Goal: Information Seeking & Learning: Learn about a topic

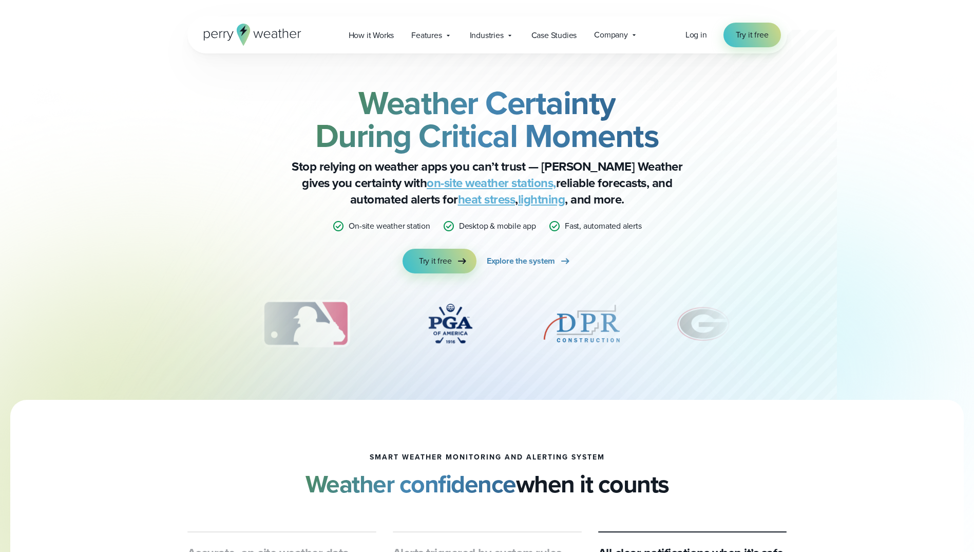
scroll to position [51, 0]
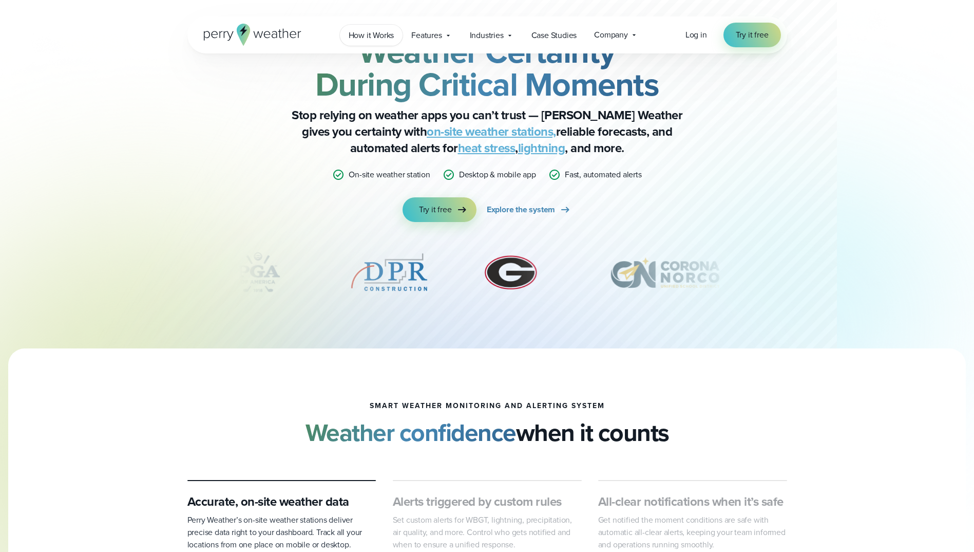
click at [386, 27] on link "How it Works" at bounding box center [371, 35] width 63 height 21
